Goal: Task Accomplishment & Management: Manage account settings

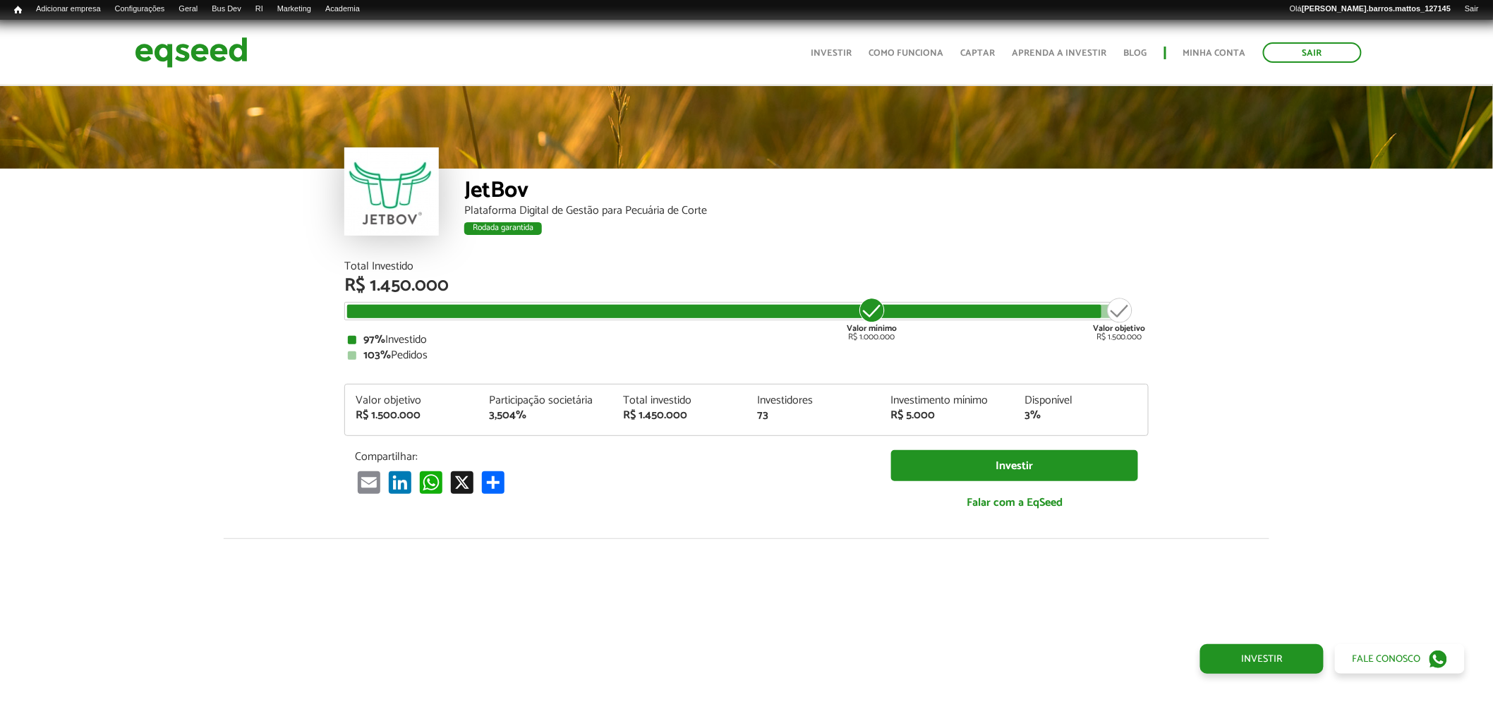
scroll to position [1671, 0]
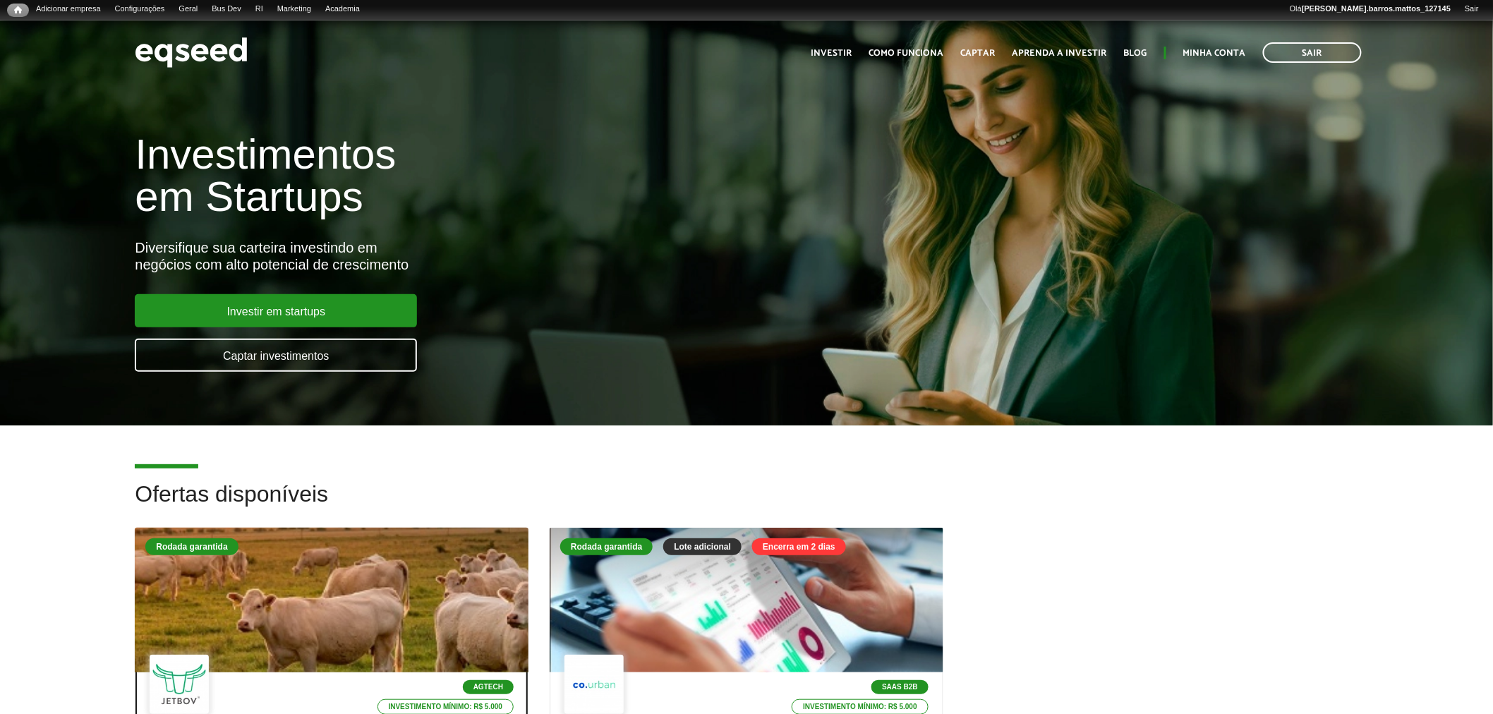
click at [369, 579] on div at bounding box center [332, 601] width 472 height 174
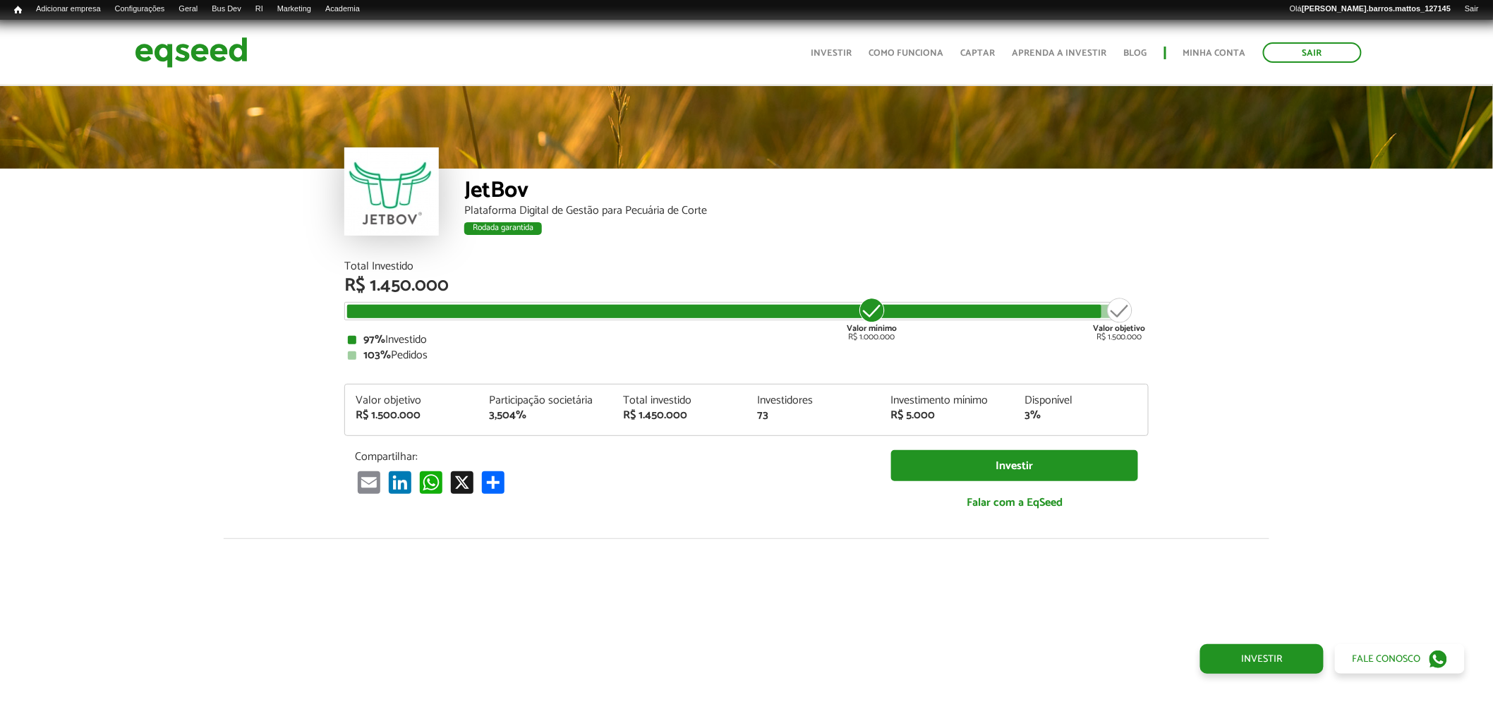
scroll to position [1671, 0]
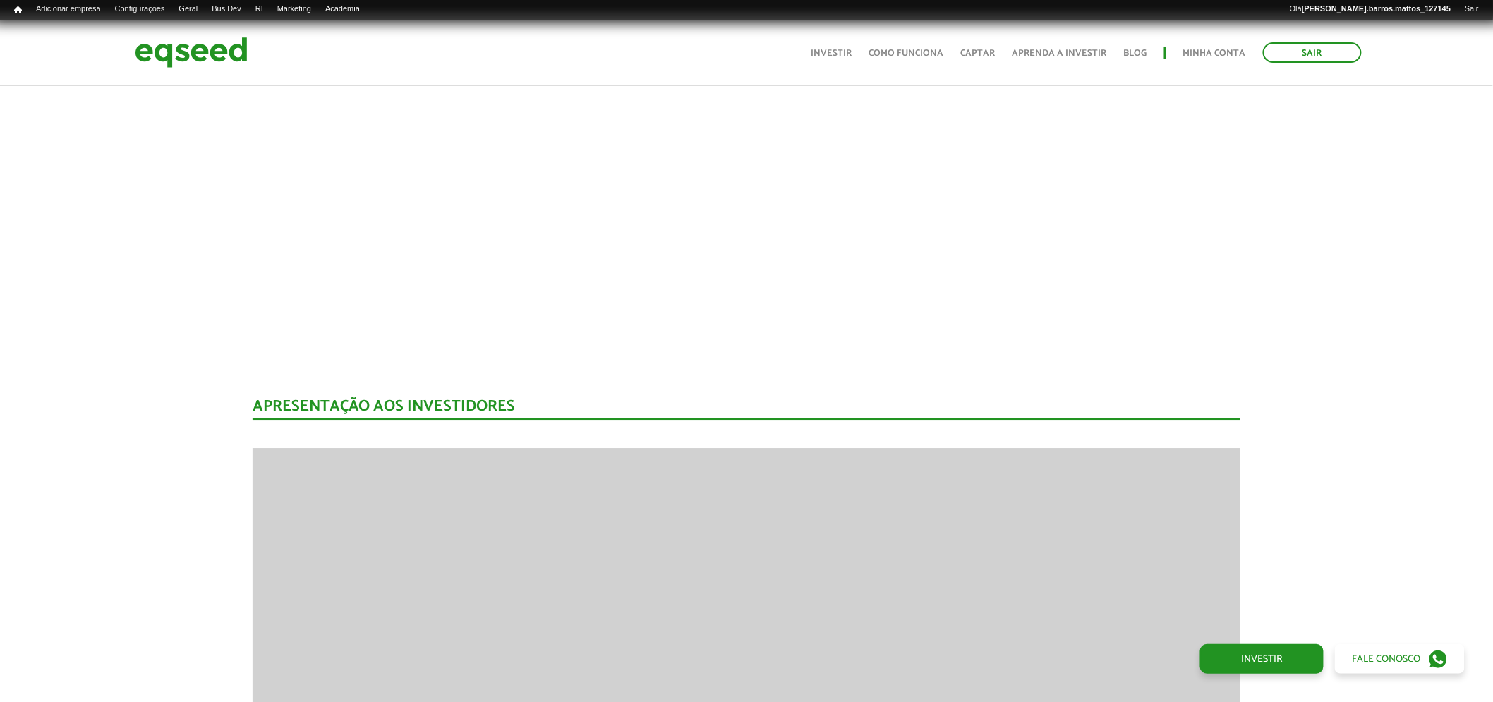
drag, startPoint x: 1492, startPoint y: 322, endPoint x: 1490, endPoint y: 165, distance: 156.7
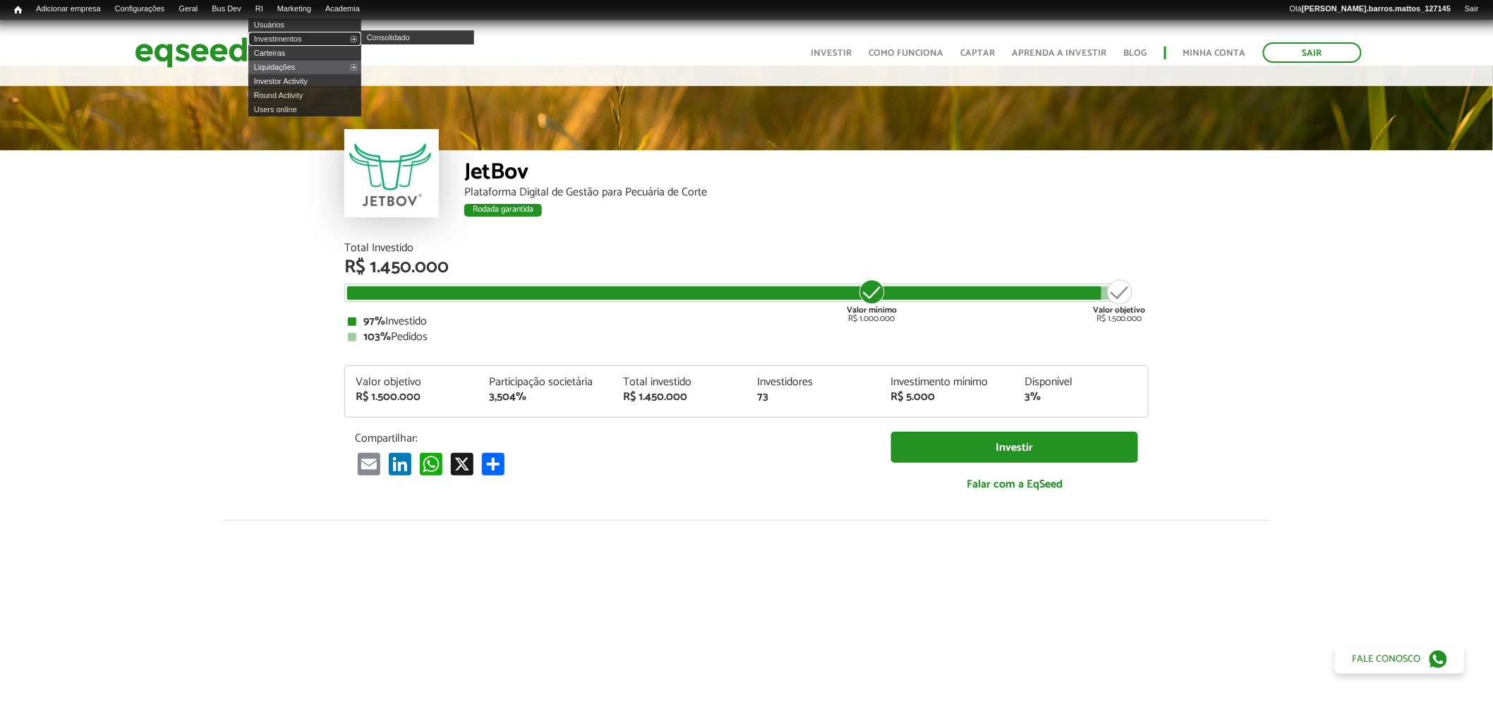
click at [284, 43] on link "Investimentos" at bounding box center [304, 39] width 113 height 14
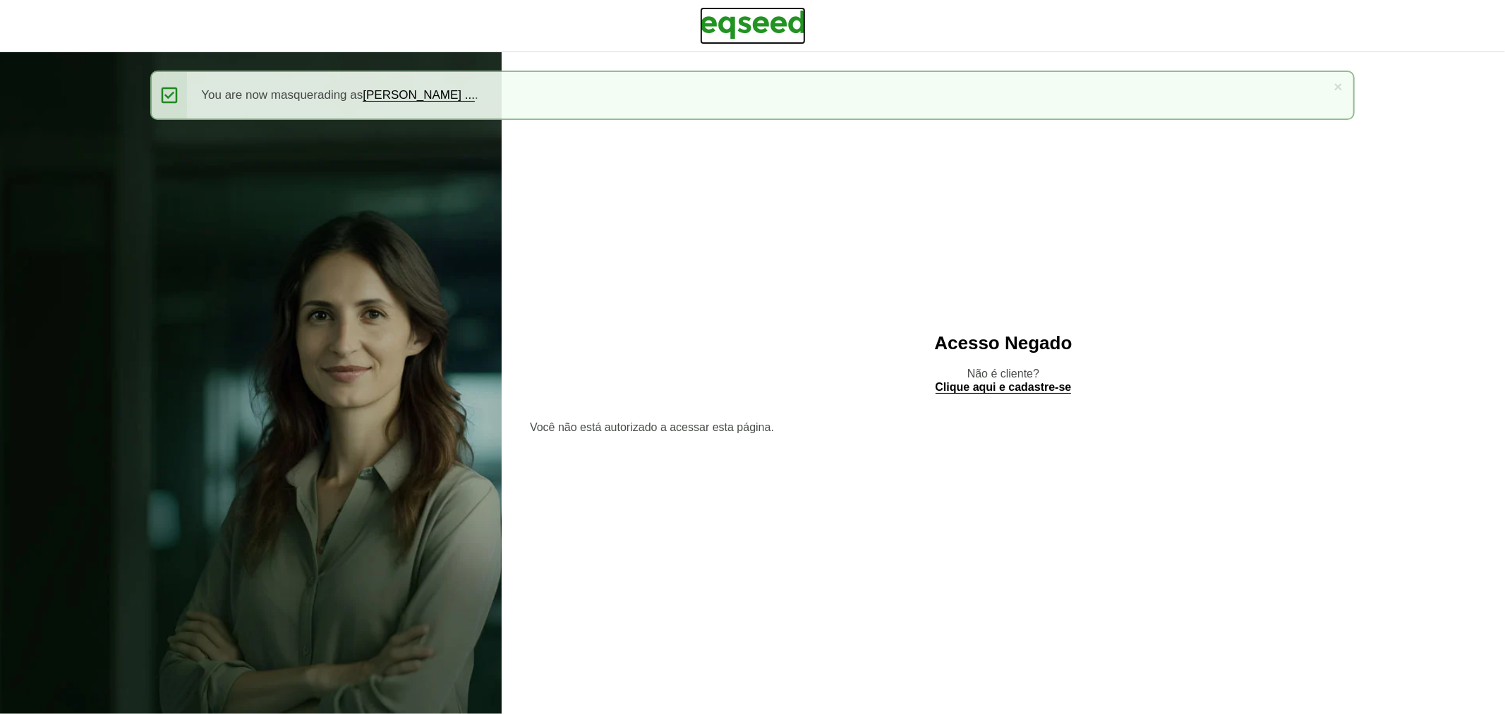
click at [762, 30] on img at bounding box center [753, 24] width 106 height 35
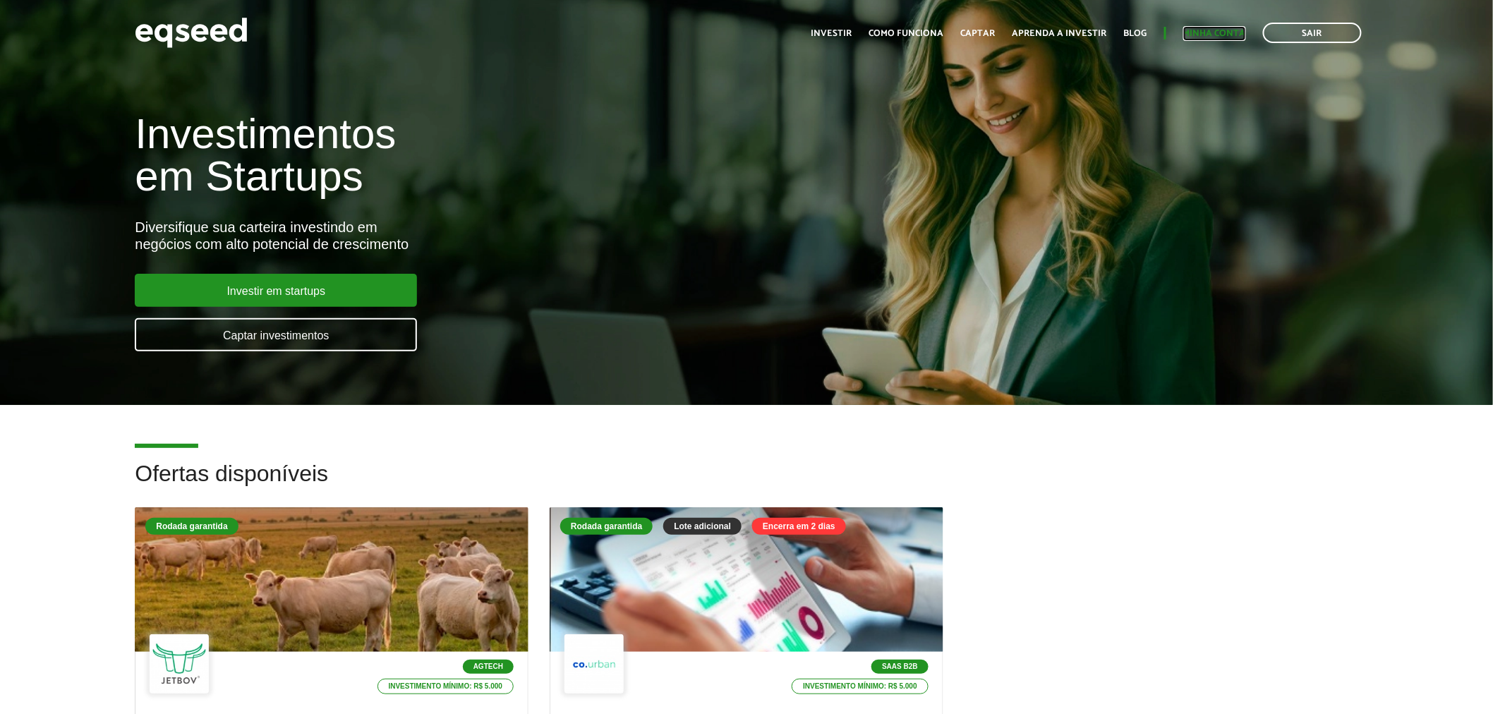
click at [1209, 35] on link "Minha conta" at bounding box center [1214, 33] width 63 height 9
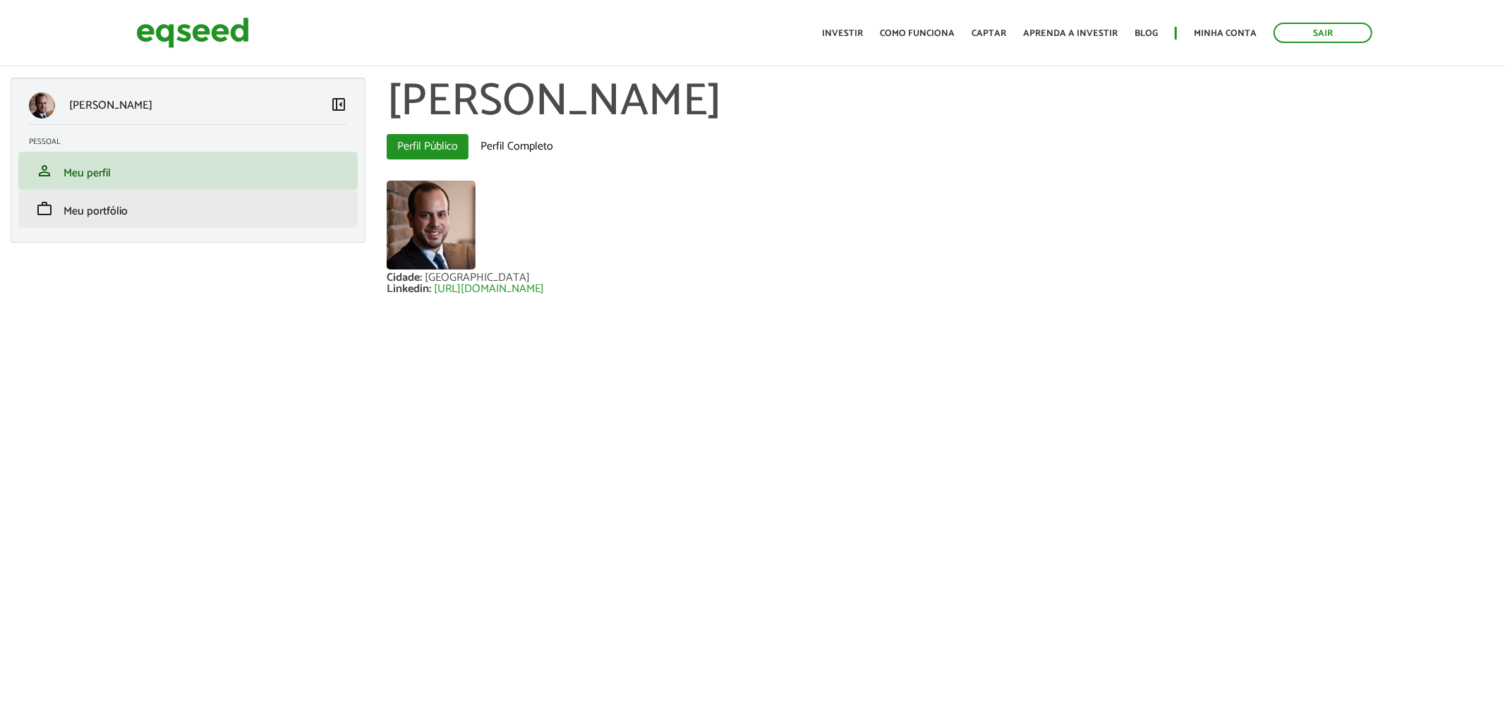
click at [292, 219] on li "work Meu portfólio" at bounding box center [187, 209] width 339 height 38
click at [294, 212] on link "work Meu portfólio" at bounding box center [188, 208] width 318 height 17
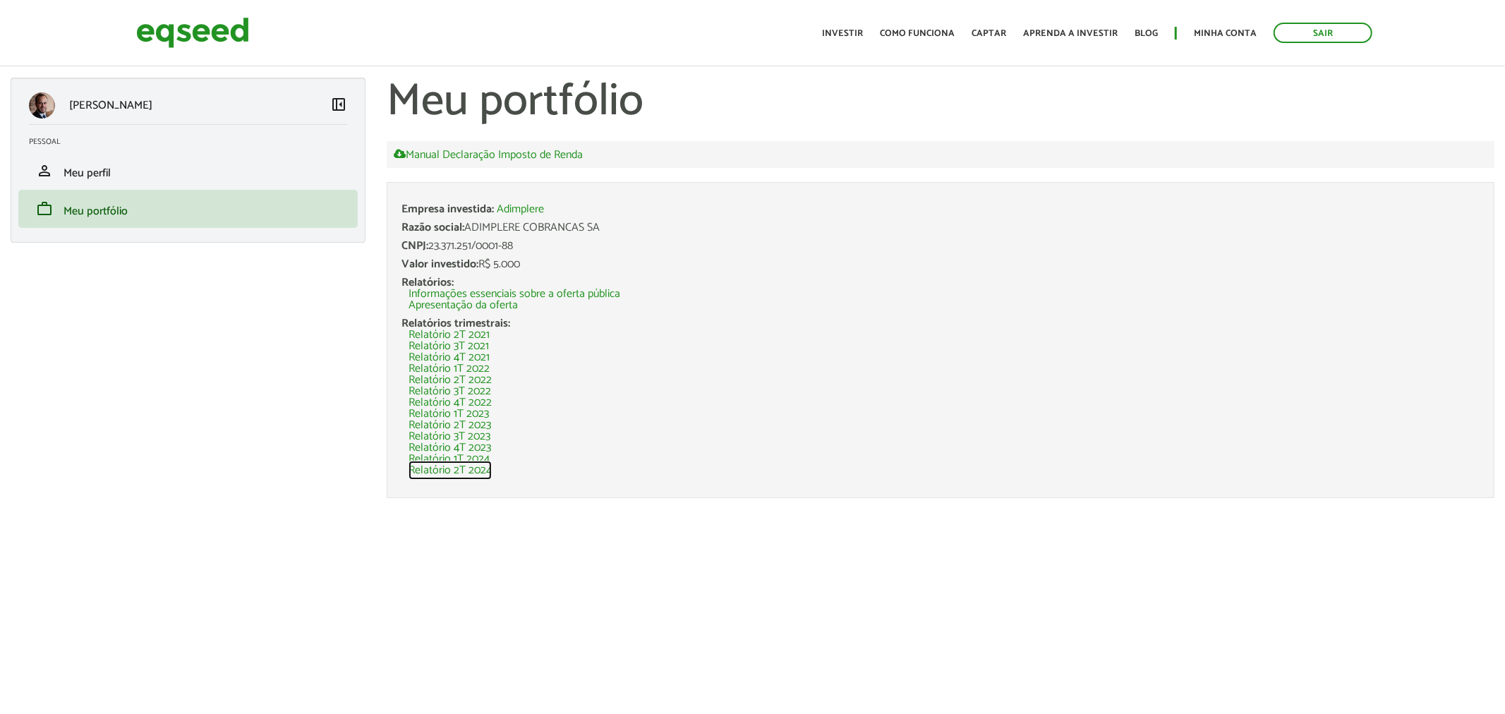
click at [438, 467] on link "Relatório 2T 2024" at bounding box center [450, 470] width 83 height 11
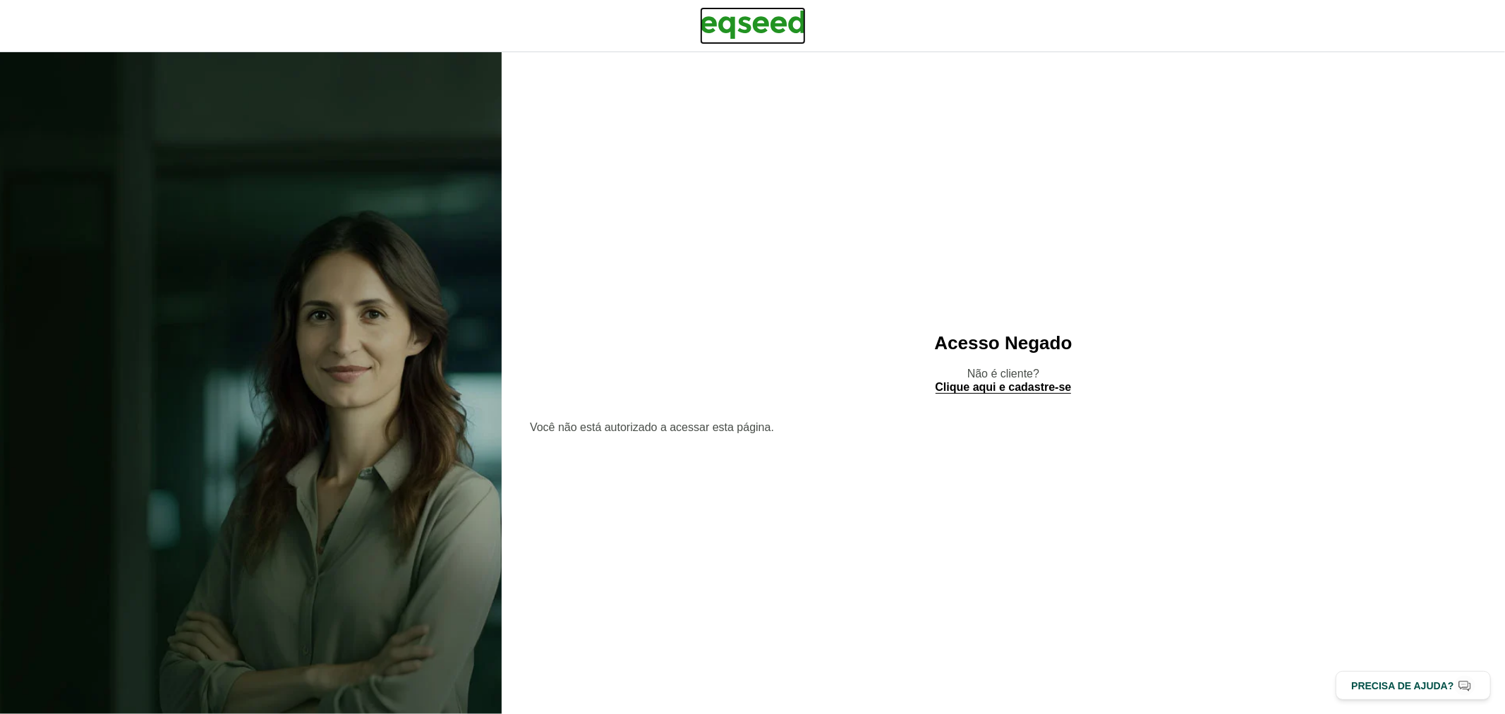
click at [763, 7] on img at bounding box center [753, 24] width 106 height 35
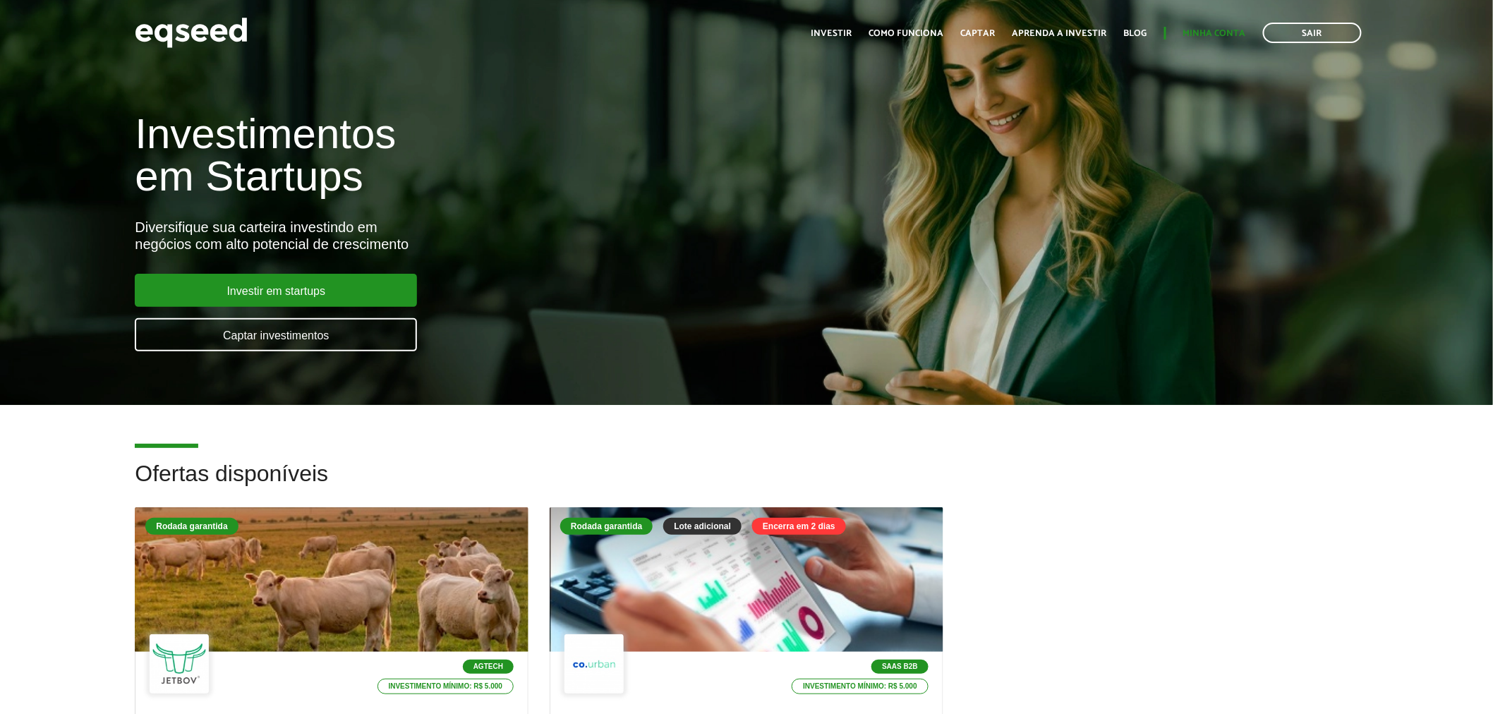
drag, startPoint x: 1209, startPoint y: 48, endPoint x: 1208, endPoint y: 38, distance: 9.9
click at [1209, 48] on div "Toggle navigation Início Investir Como funciona Captar Aprenda a investir Blog …" at bounding box center [1086, 32] width 564 height 37
click at [1208, 37] on link "Minha conta" at bounding box center [1214, 33] width 63 height 9
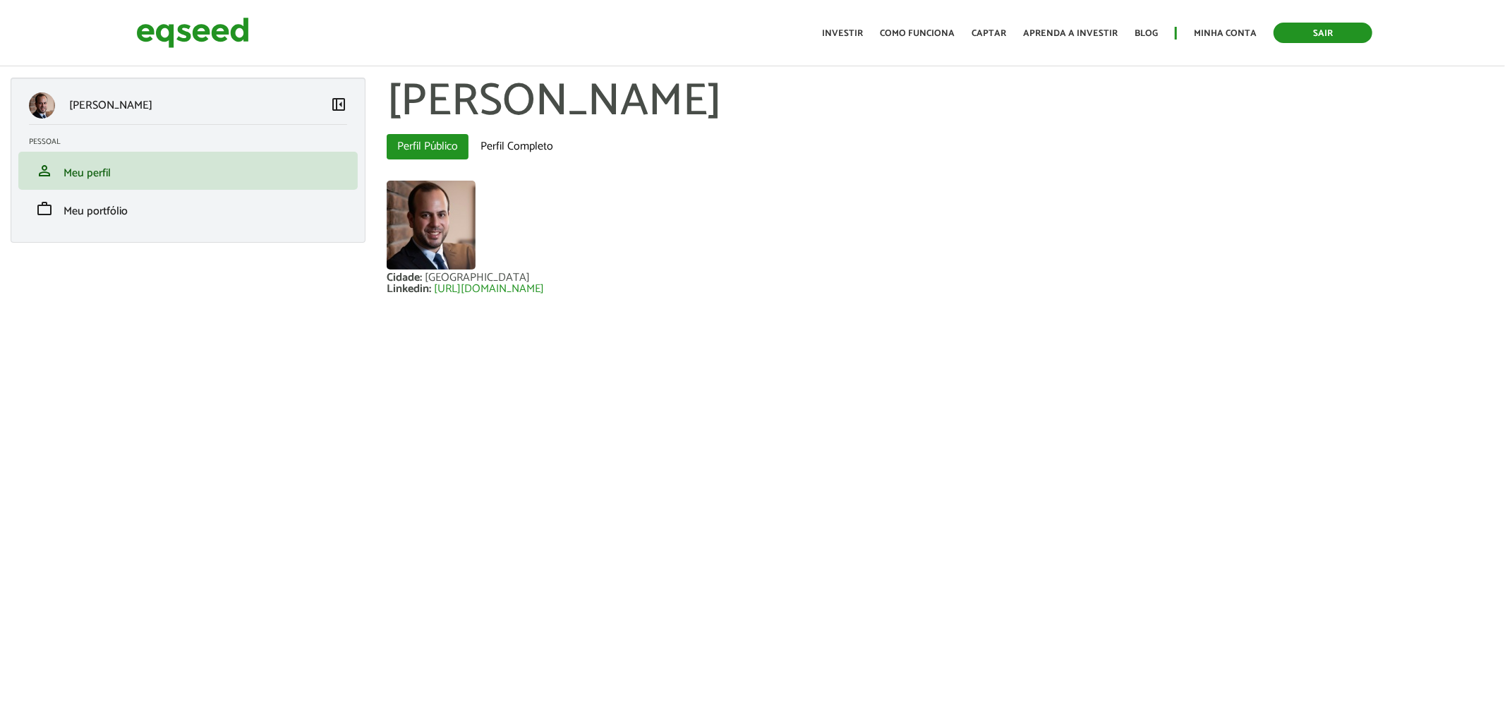
click at [1321, 39] on link "Sair" at bounding box center [1323, 33] width 99 height 20
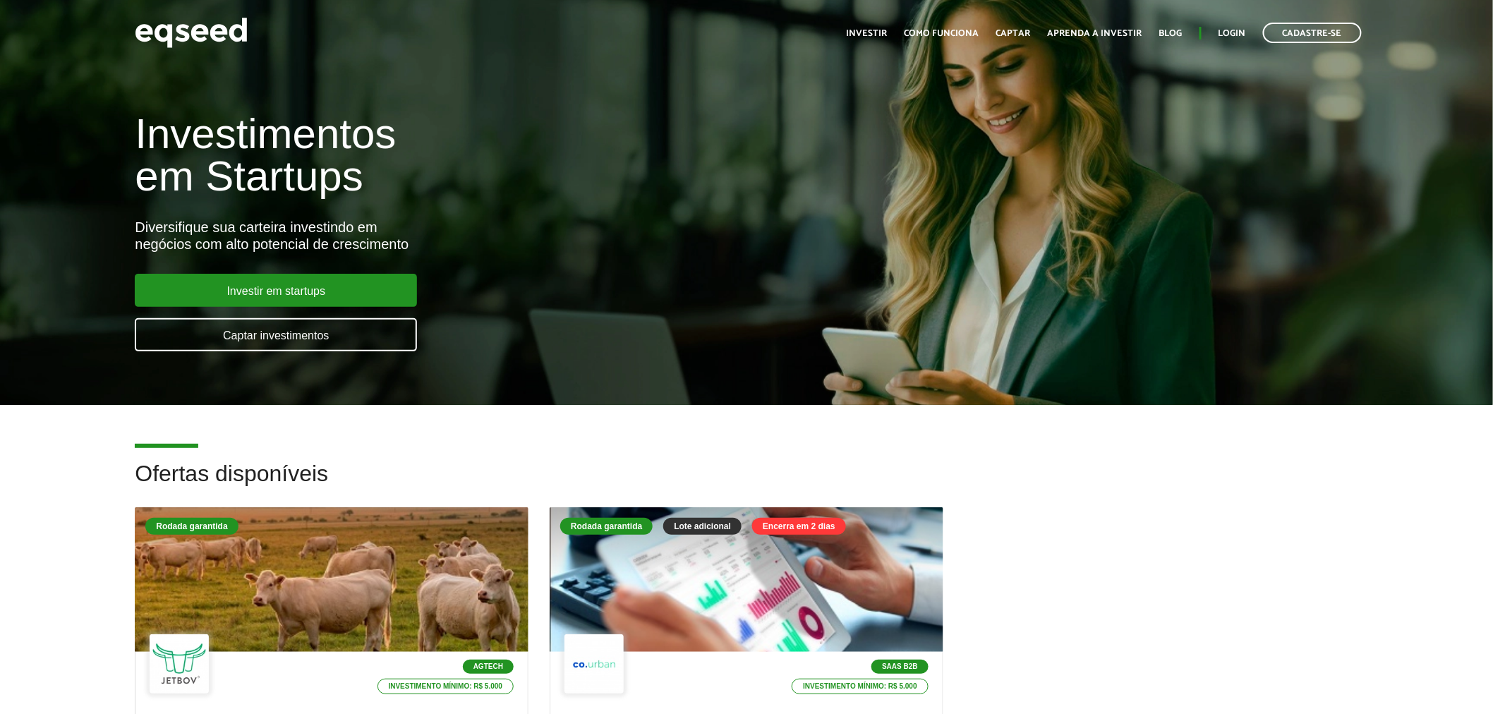
click at [1235, 19] on div "Toggle navigation Início Investir Como funciona Captar Aprenda a investir Blog …" at bounding box center [1104, 32] width 529 height 37
click at [1235, 30] on link "Login" at bounding box center [1233, 33] width 28 height 9
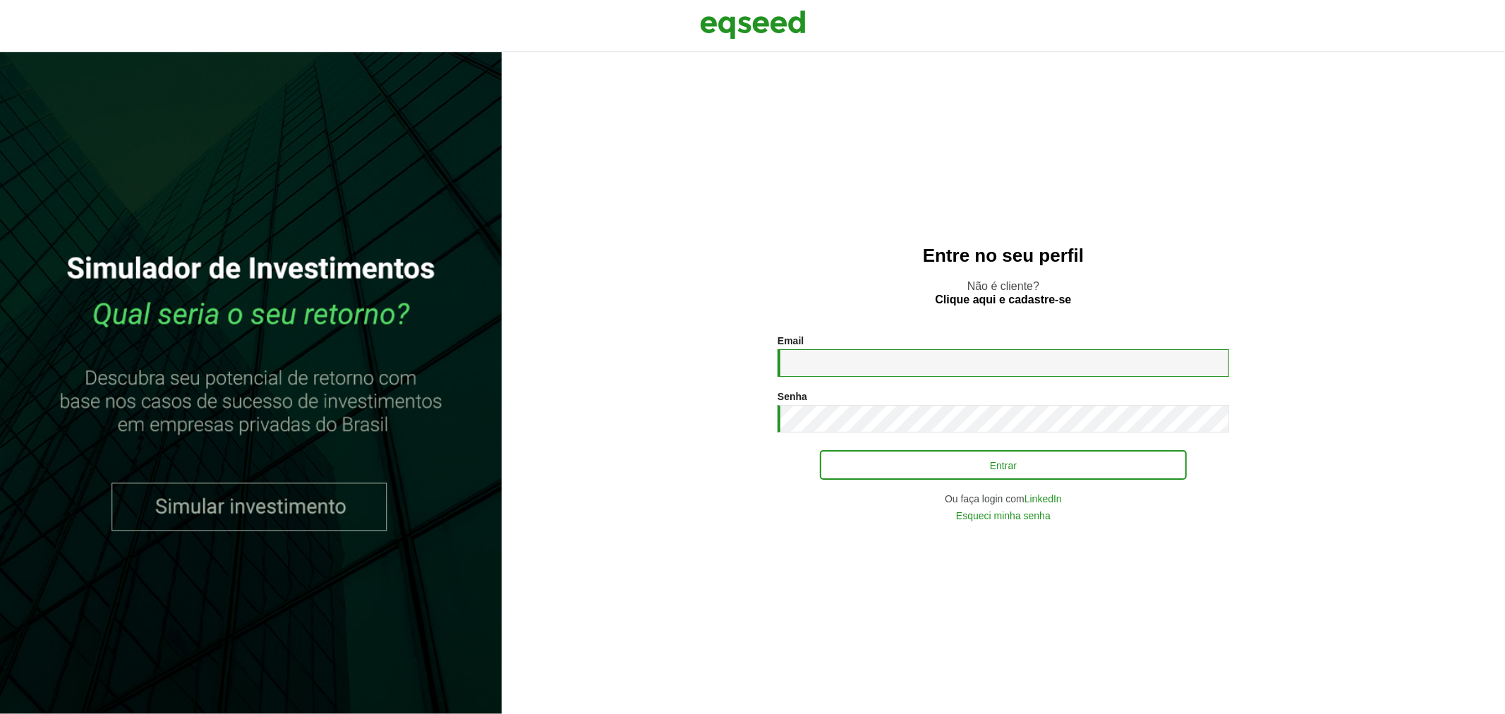
type input "**********"
click at [876, 469] on button "Entrar" at bounding box center [1003, 465] width 367 height 27
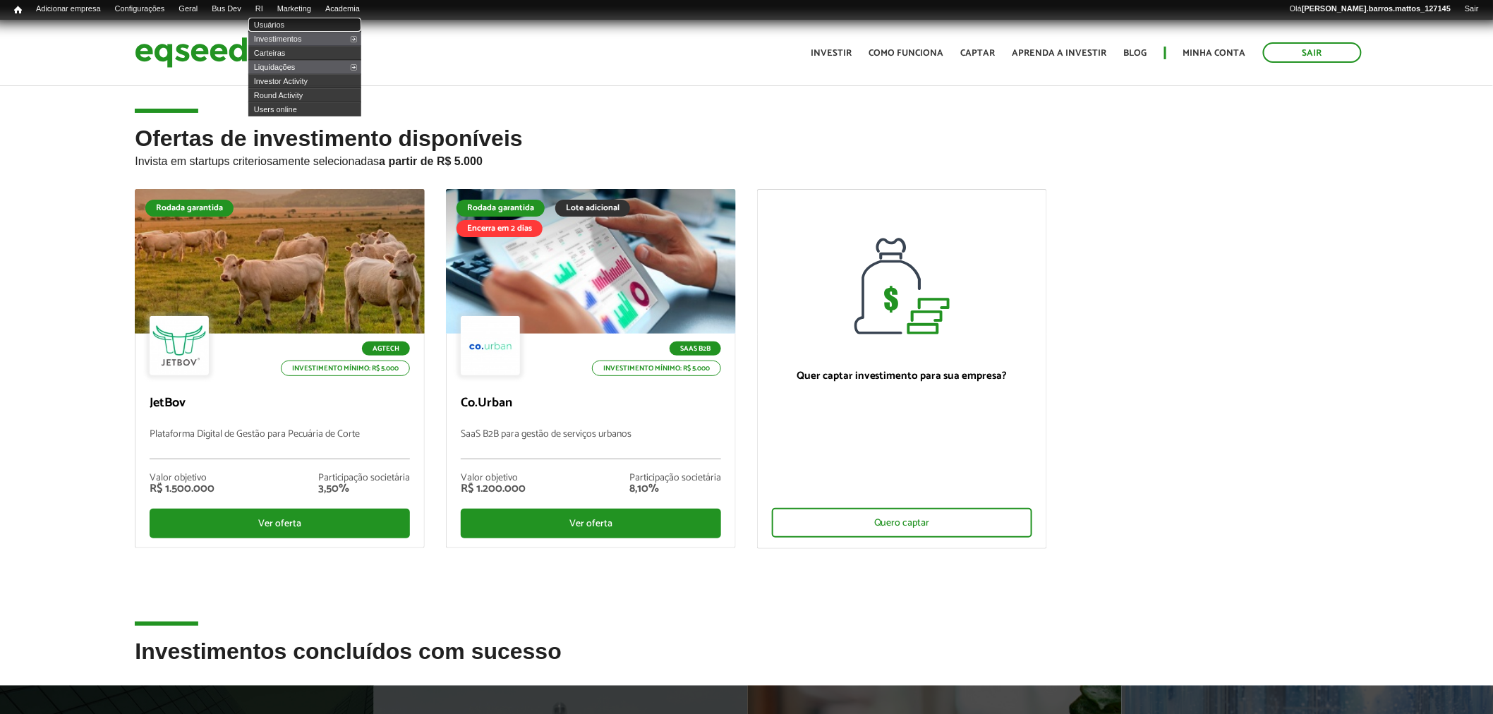
click at [280, 29] on link "Usuários" at bounding box center [304, 25] width 113 height 14
click at [286, 37] on link "Investimentos" at bounding box center [304, 39] width 113 height 14
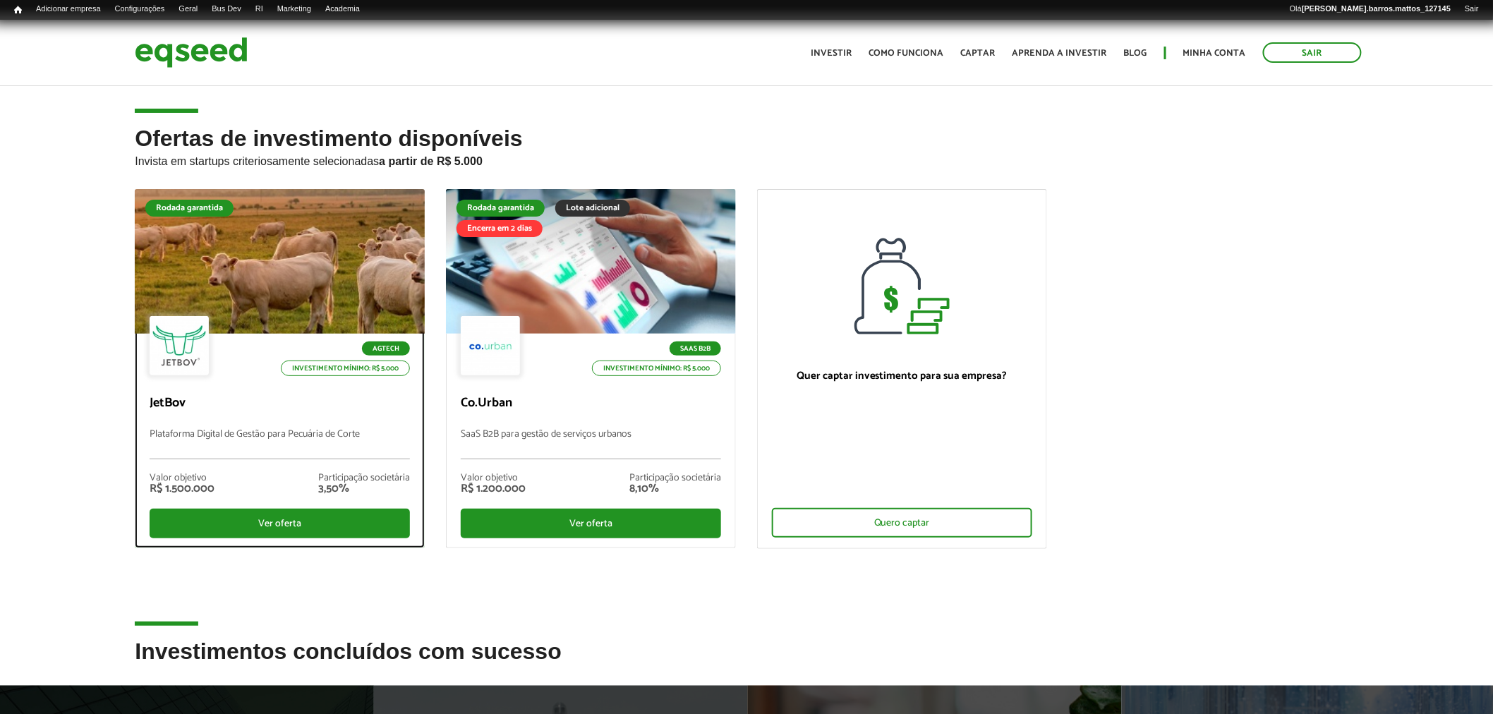
click at [322, 254] on div at bounding box center [280, 262] width 348 height 174
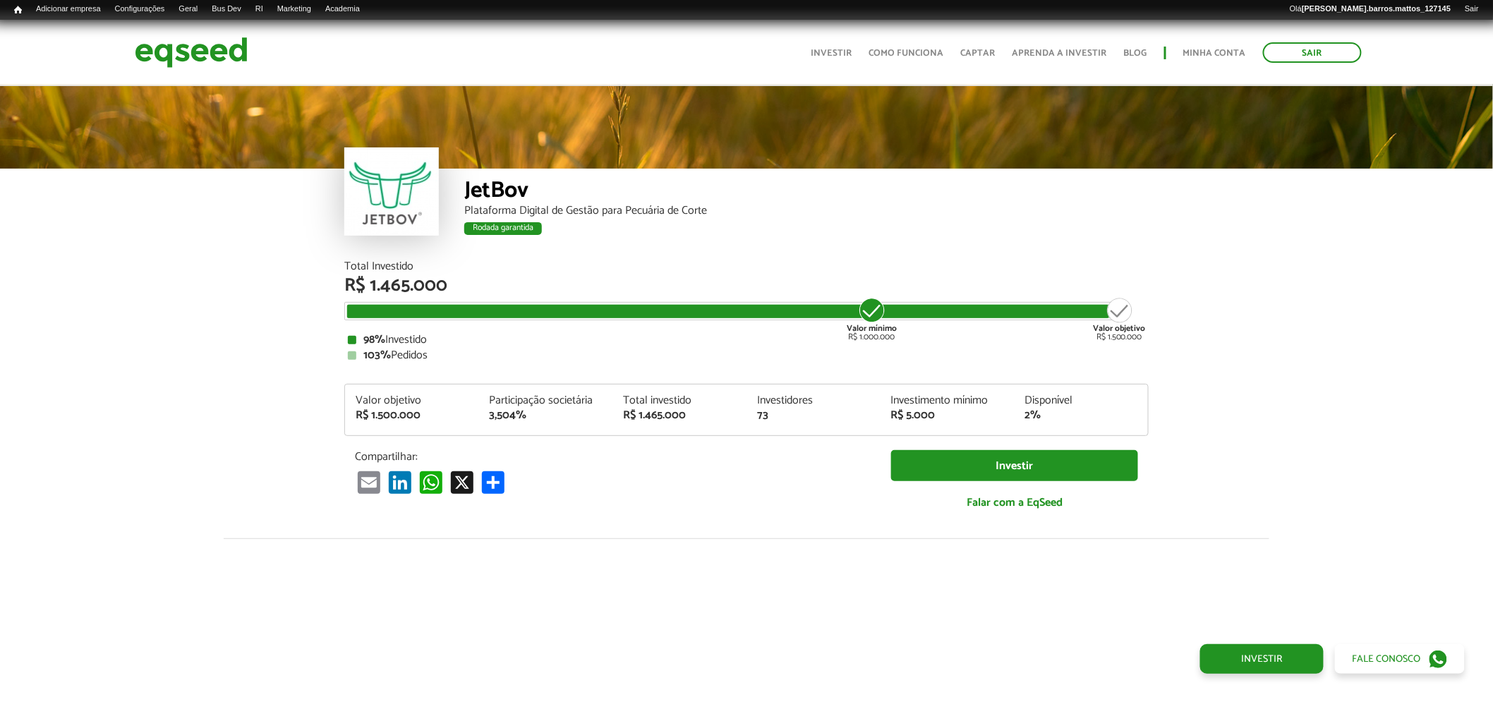
scroll to position [1676, 0]
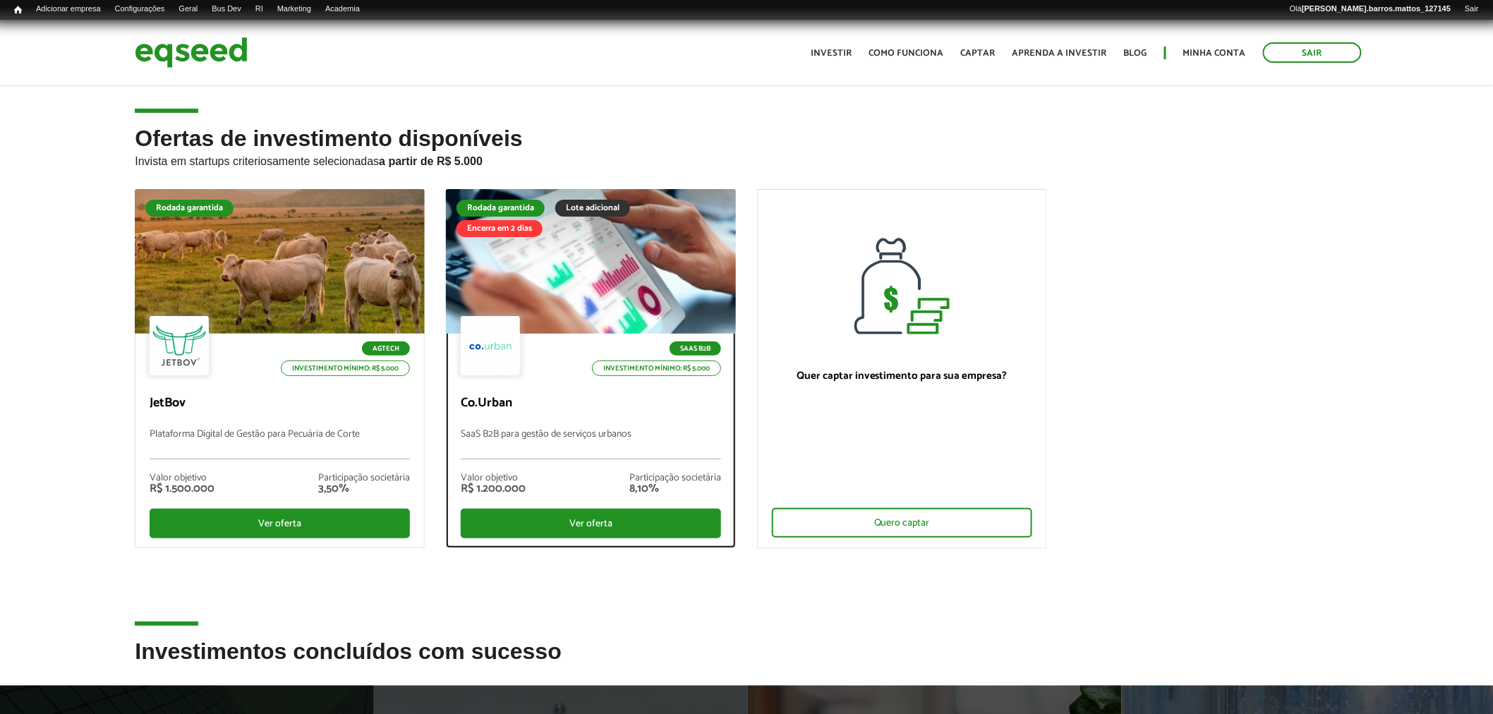
click at [628, 291] on div at bounding box center [591, 262] width 348 height 174
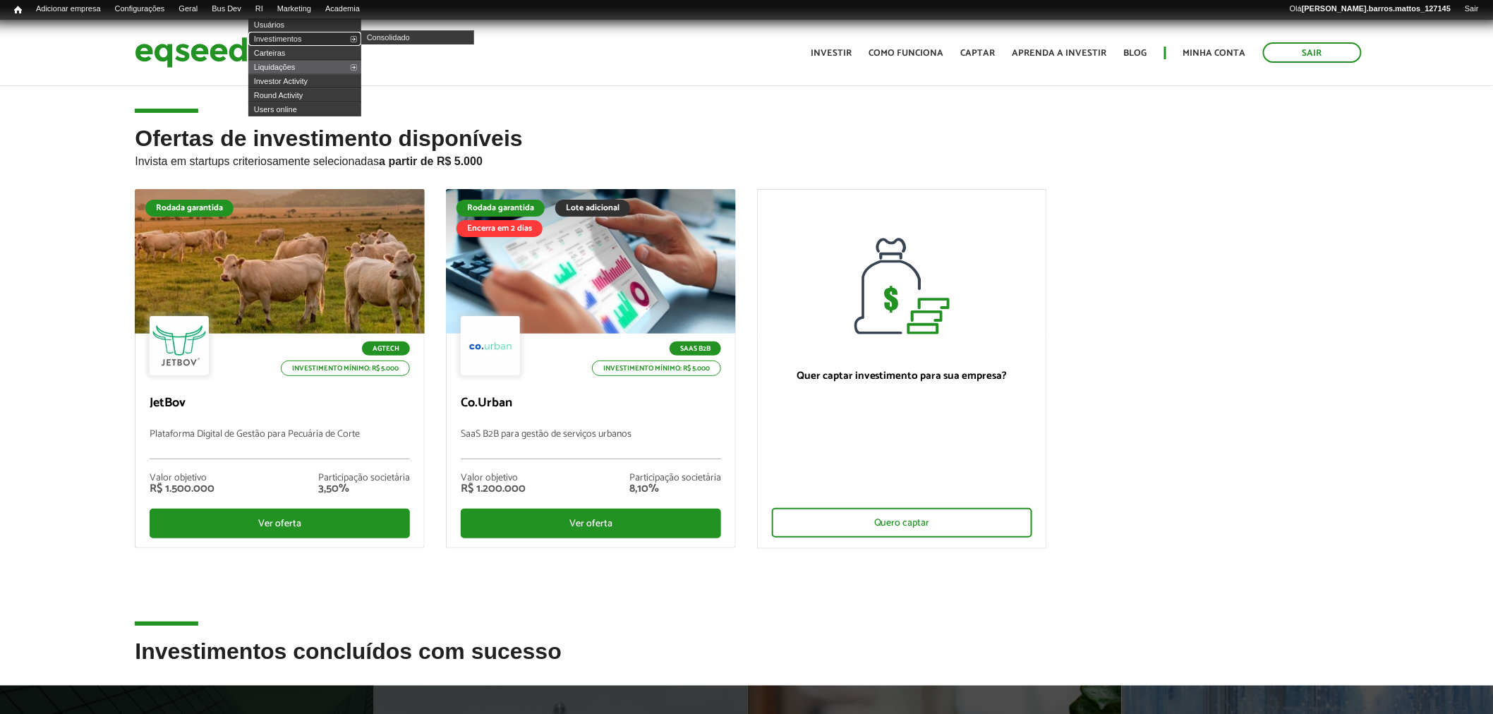
click at [280, 38] on link "Investimentos" at bounding box center [304, 39] width 113 height 14
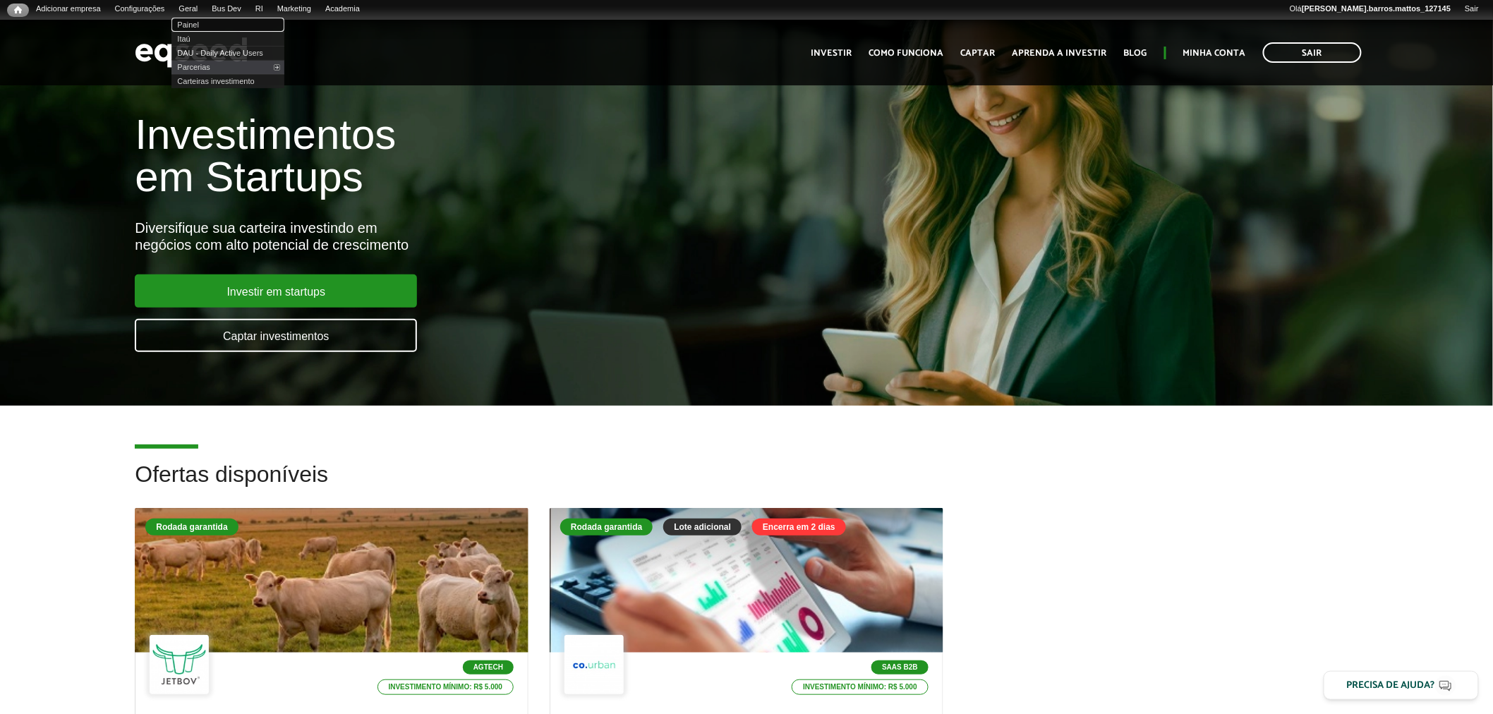
click at [203, 24] on link "Painel" at bounding box center [227, 25] width 113 height 14
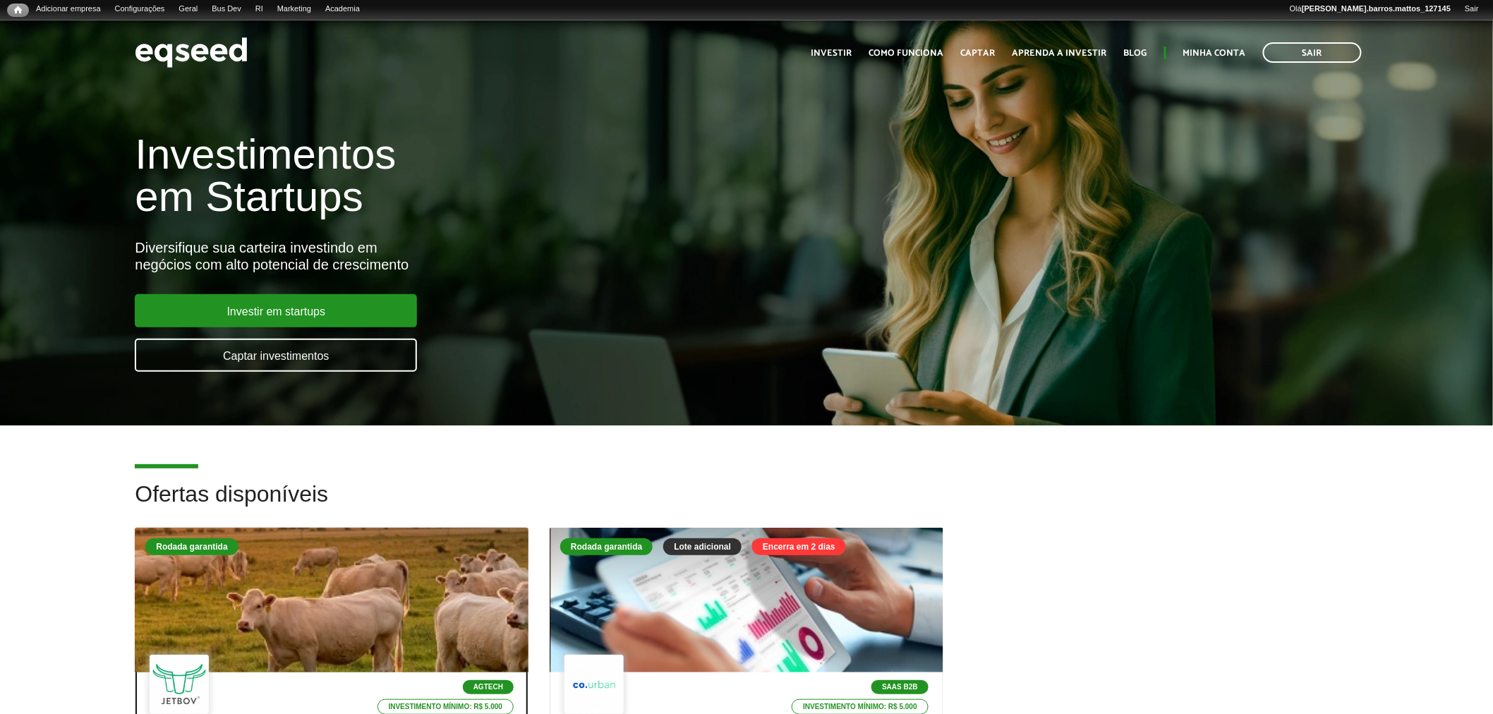
click at [388, 618] on div at bounding box center [332, 601] width 472 height 174
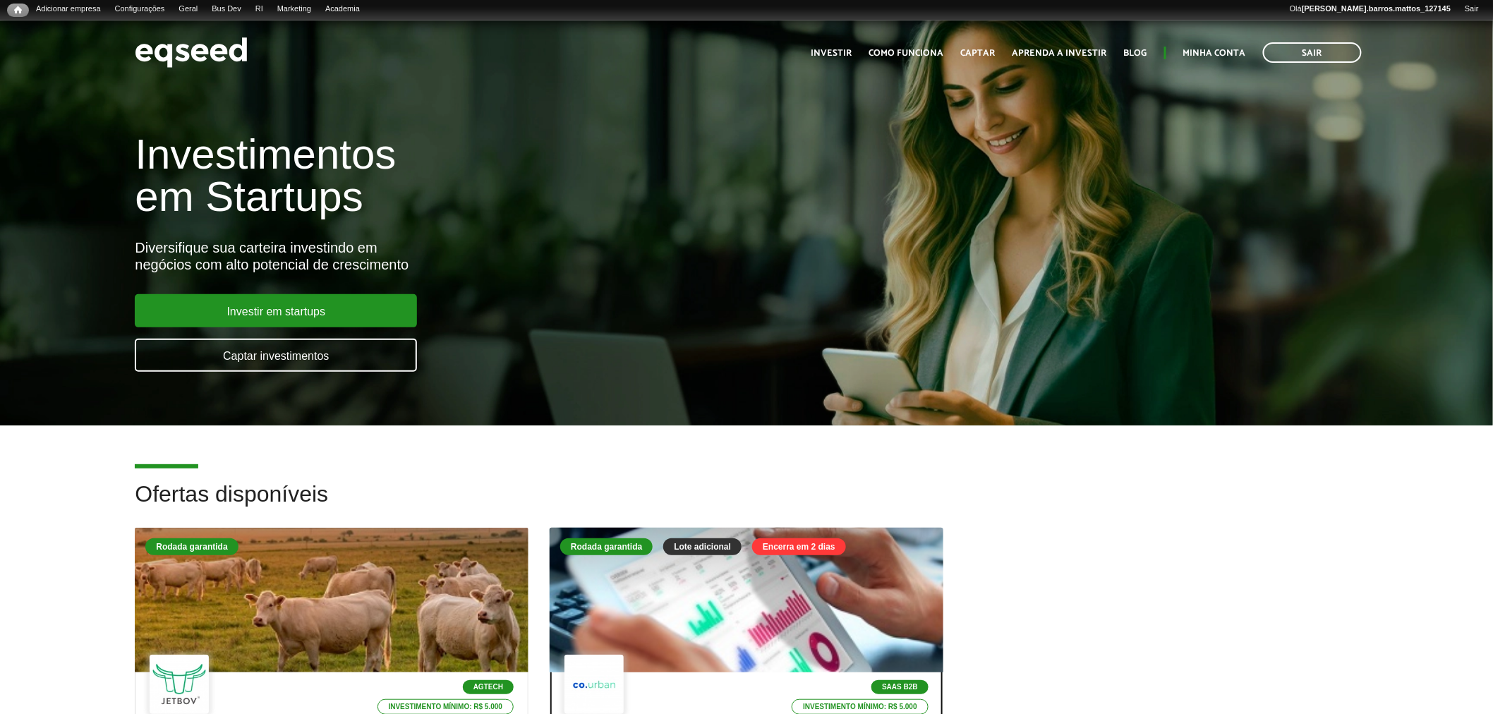
drag, startPoint x: 0, startPoint y: 0, endPoint x: 720, endPoint y: 598, distance: 935.5
click at [720, 598] on div at bounding box center [746, 601] width 472 height 174
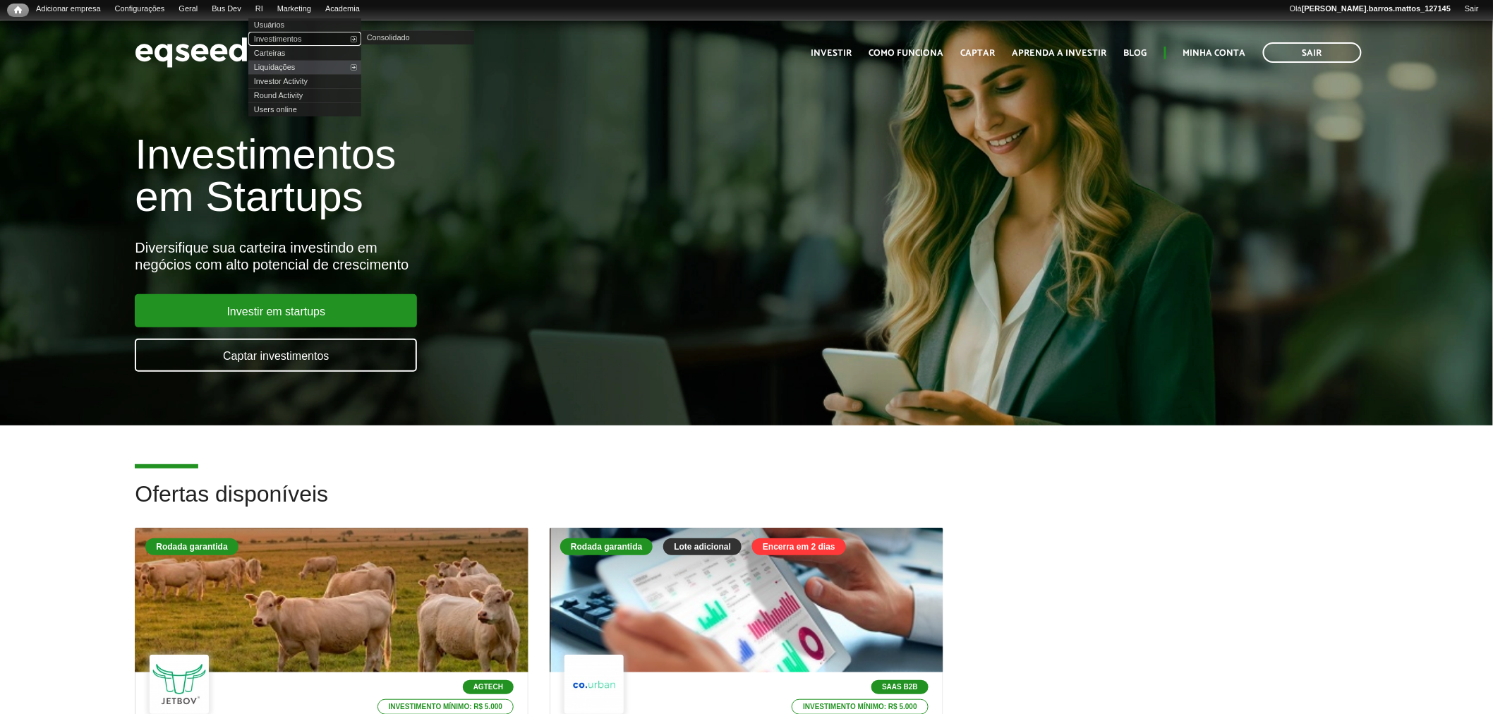
click at [289, 36] on link "Investimentos" at bounding box center [304, 39] width 113 height 14
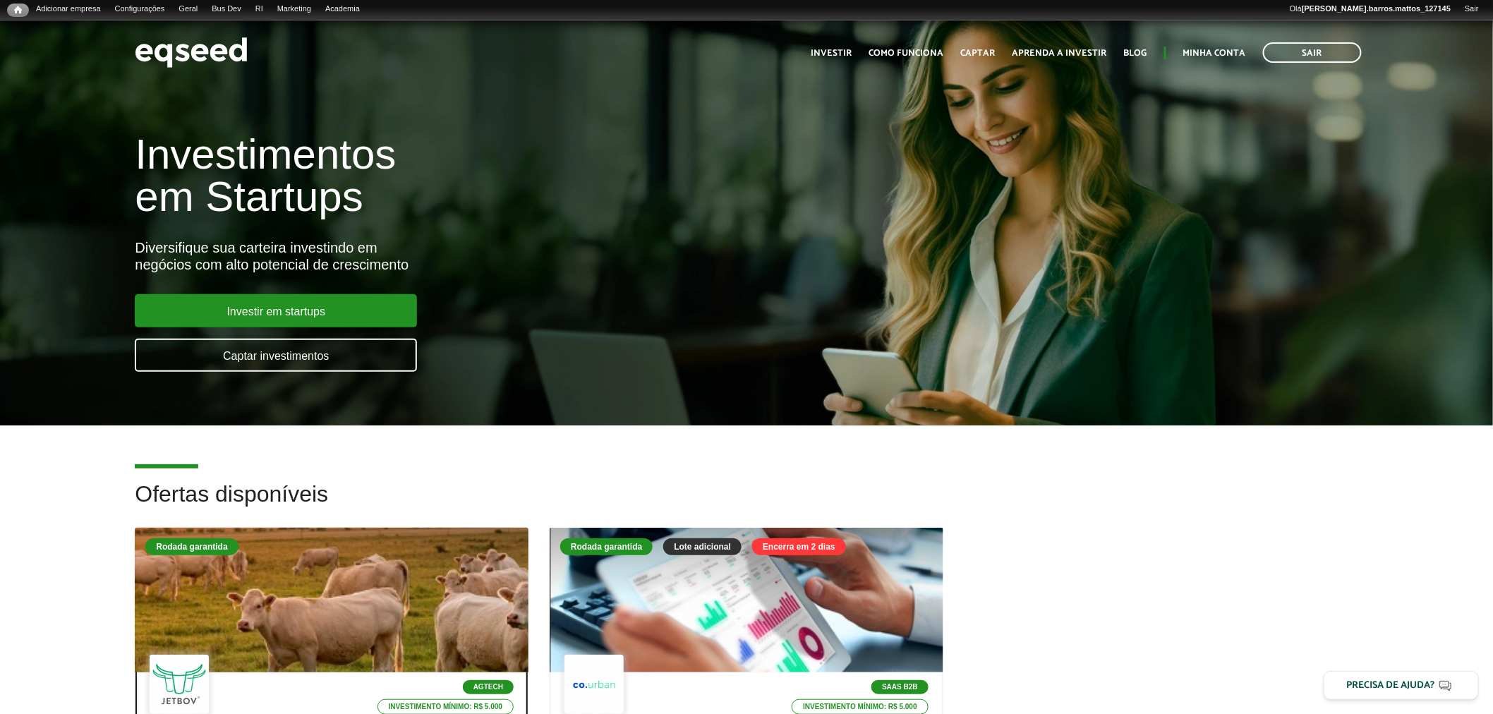
click at [414, 569] on div at bounding box center [332, 601] width 472 height 174
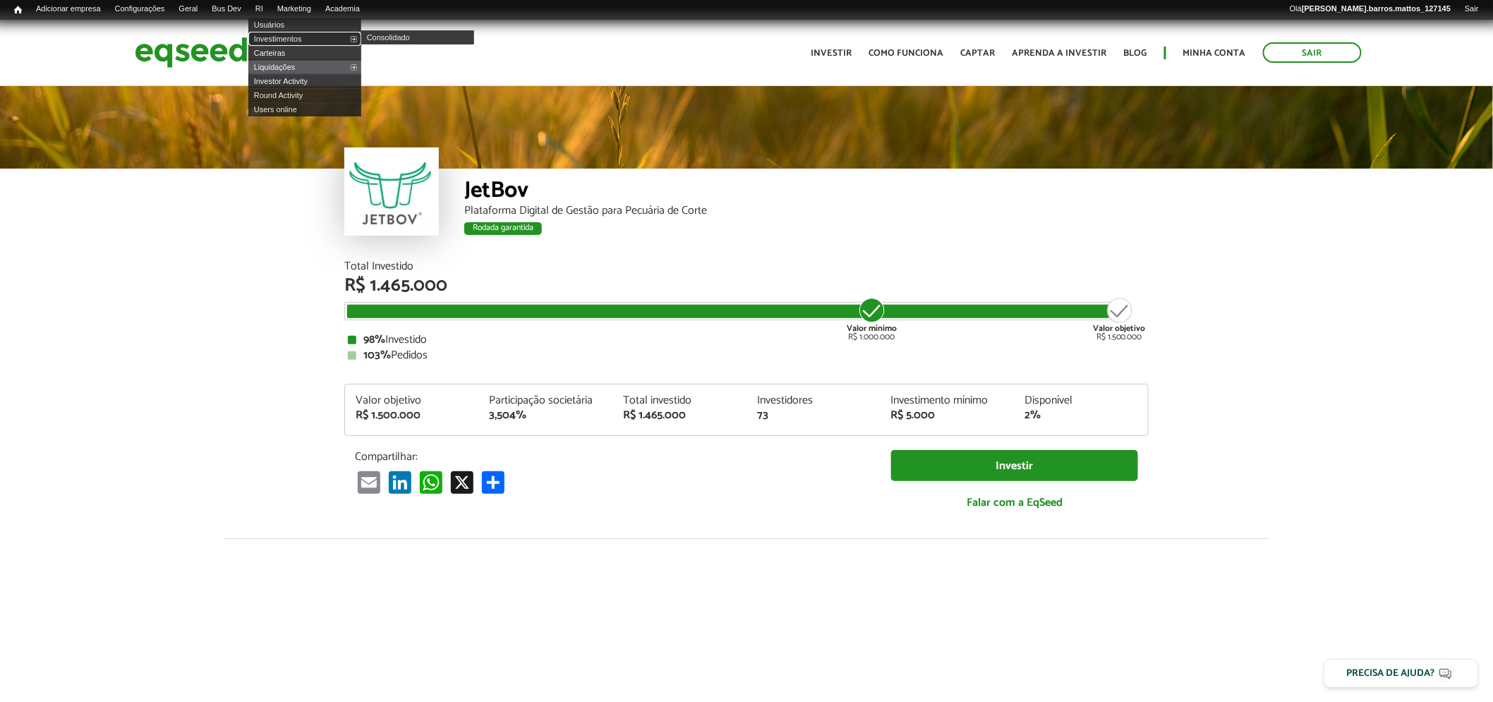
click at [284, 34] on link "Investimentos" at bounding box center [304, 39] width 113 height 14
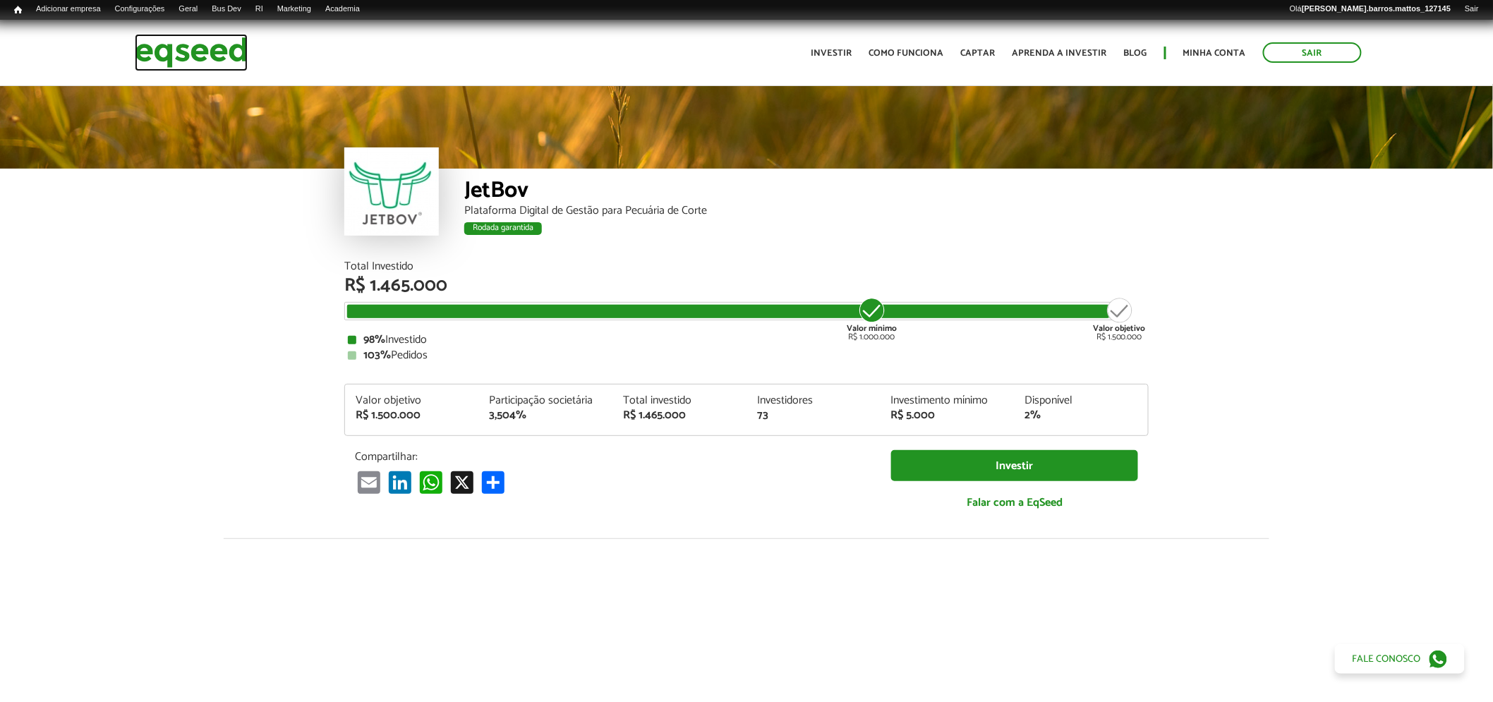
click at [159, 53] on img at bounding box center [191, 52] width 113 height 37
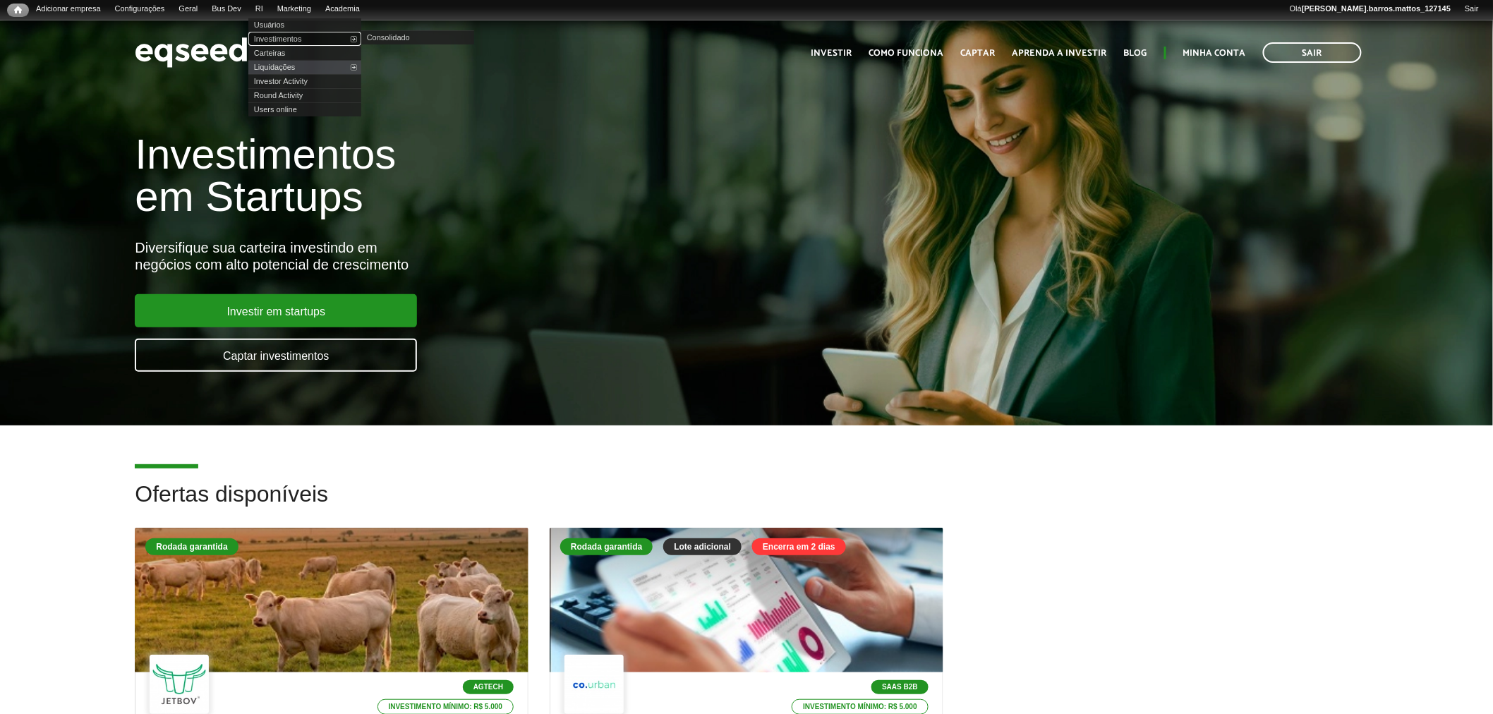
click at [276, 34] on link "Investimentos" at bounding box center [304, 39] width 113 height 14
click at [279, 36] on link "Investimentos" at bounding box center [304, 39] width 113 height 14
click at [272, 34] on link "Investimentos" at bounding box center [304, 39] width 113 height 14
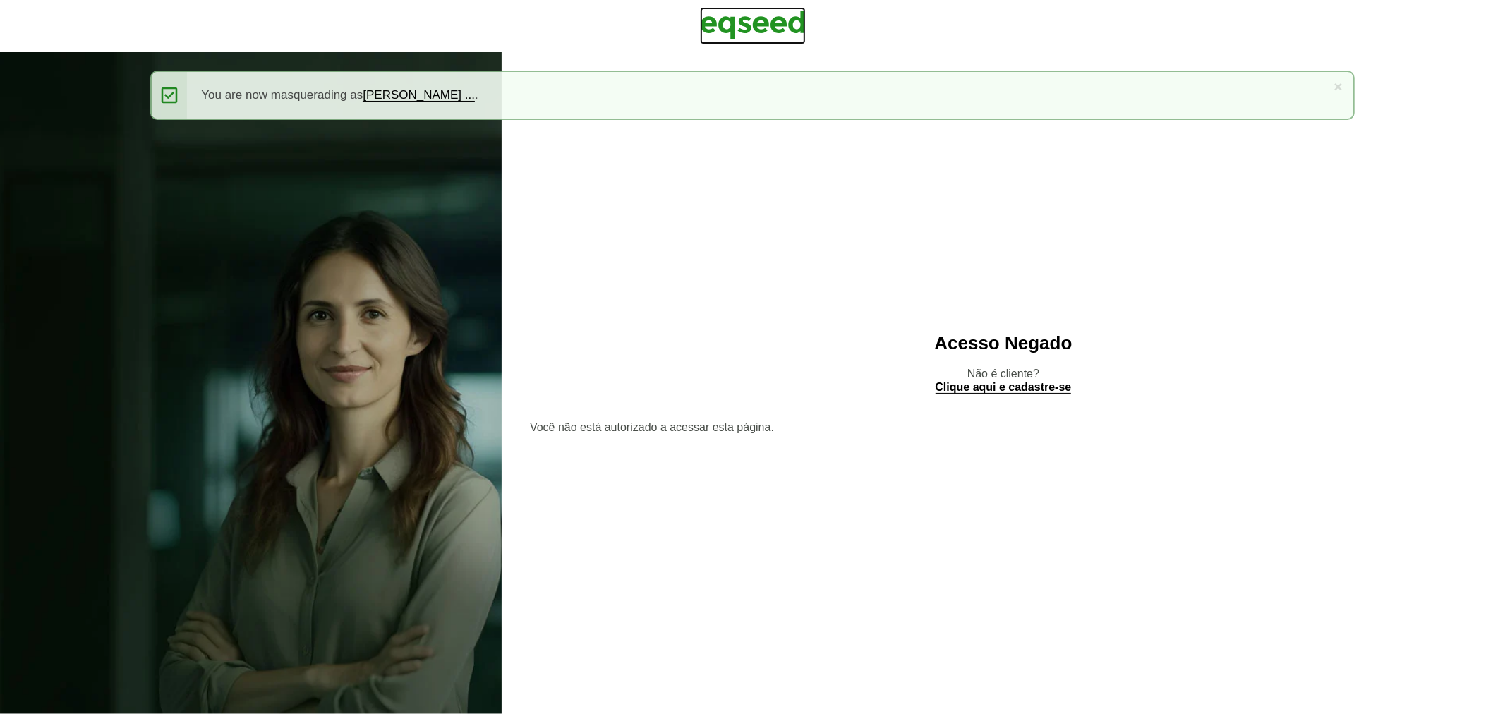
click at [749, 21] on img at bounding box center [753, 24] width 106 height 35
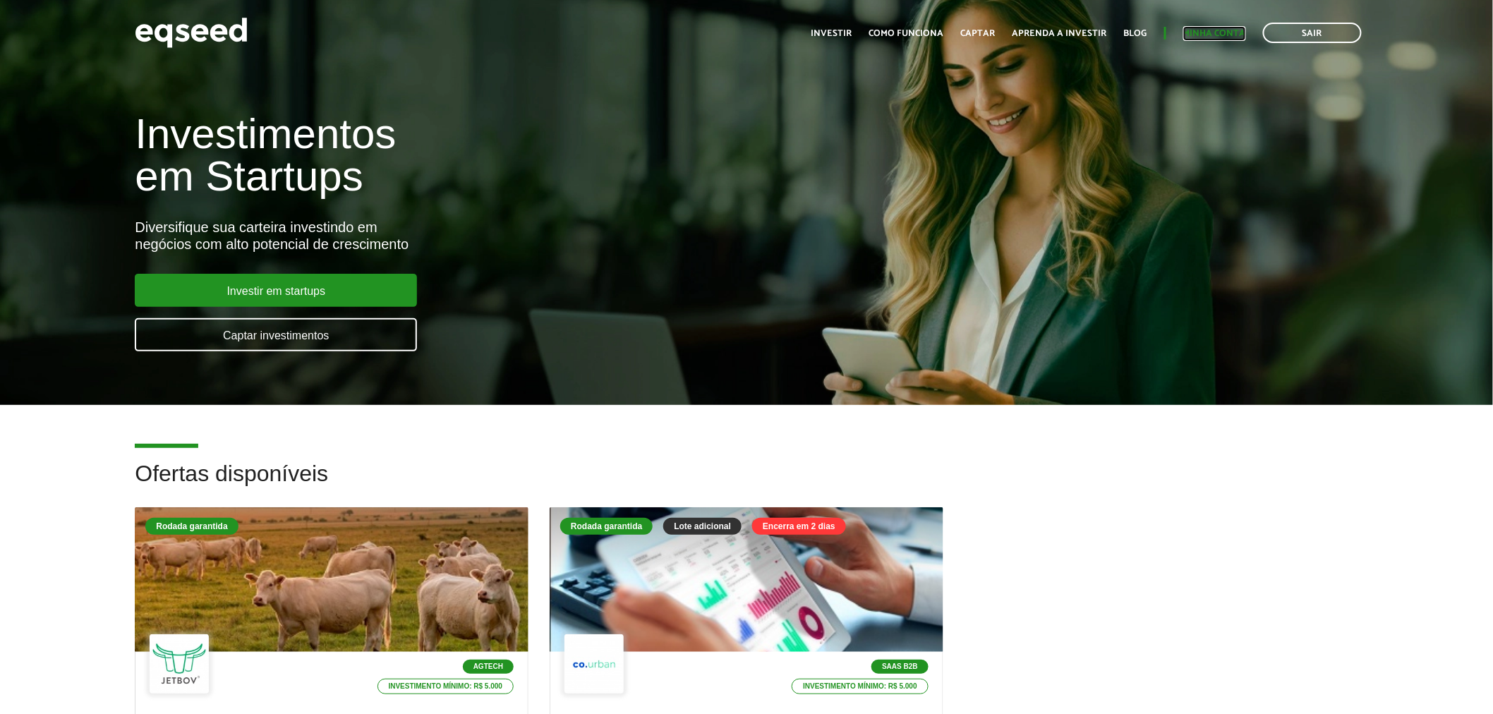
click at [1210, 33] on link "Minha conta" at bounding box center [1214, 33] width 63 height 9
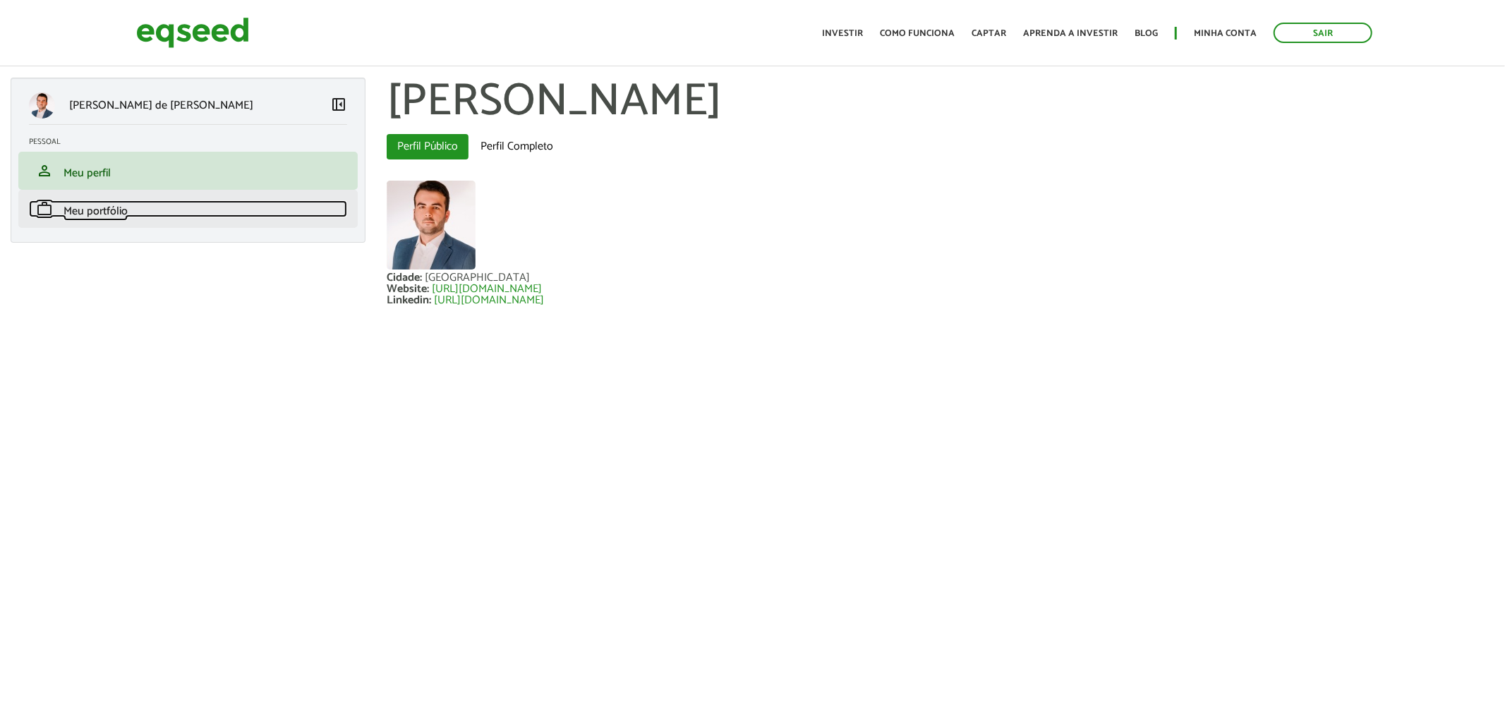
click at [157, 206] on link "work Meu portfólio" at bounding box center [188, 208] width 318 height 17
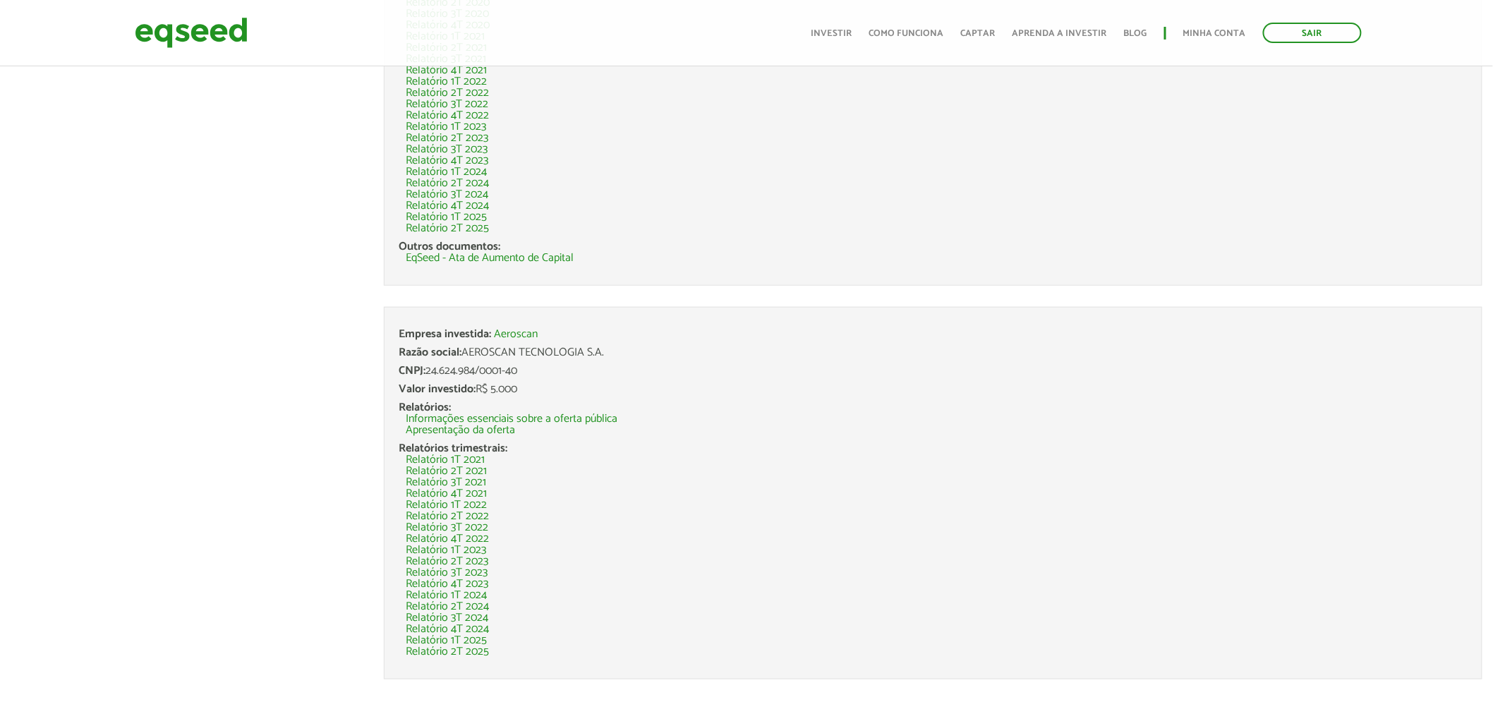
scroll to position [414, 0]
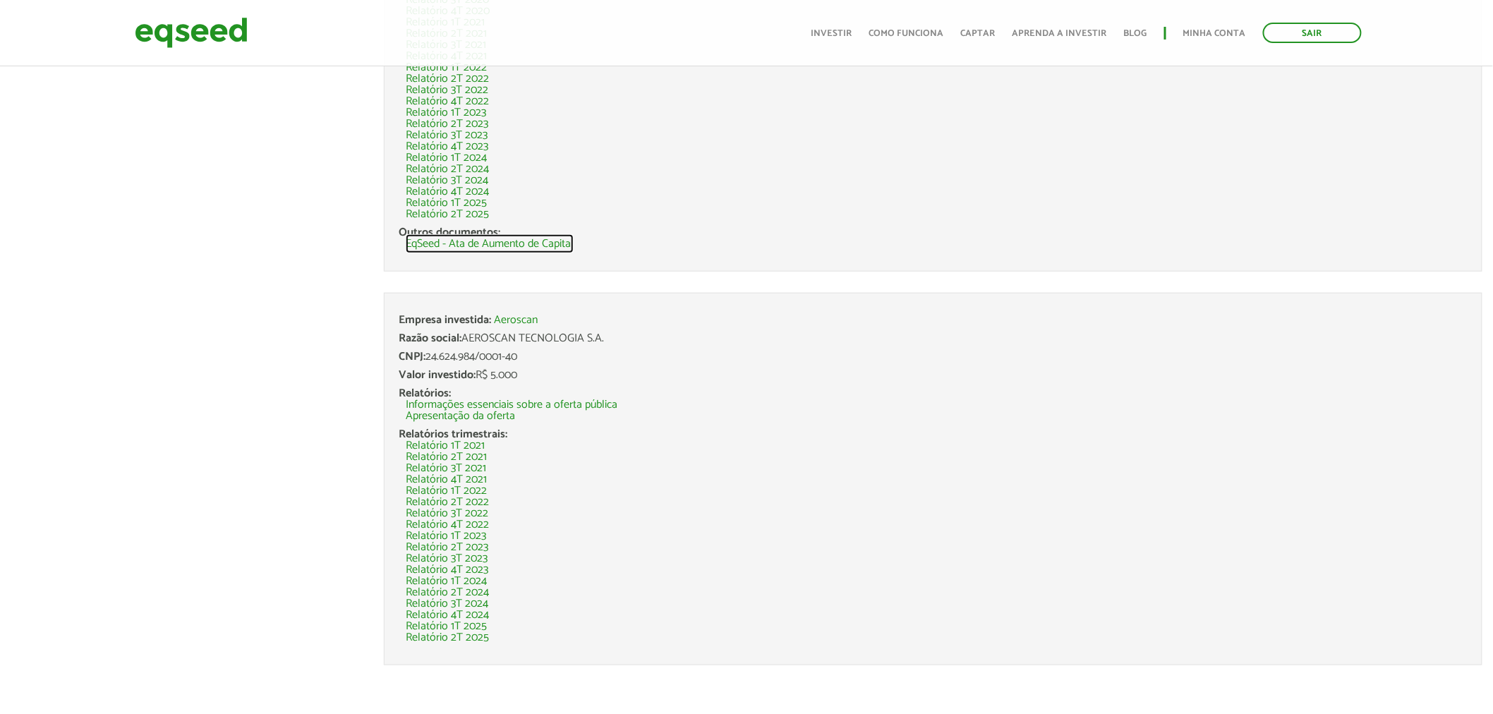
click at [545, 246] on link "EqSeed - Ata de Aumento de Capital" at bounding box center [490, 243] width 168 height 11
click at [483, 639] on link "Relatório 2T 2025" at bounding box center [447, 637] width 83 height 11
